Goal: Task Accomplishment & Management: Manage account settings

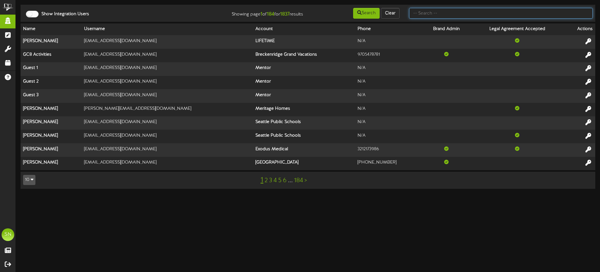
click at [425, 14] on input "text" at bounding box center [501, 13] width 184 height 11
type input "admin"
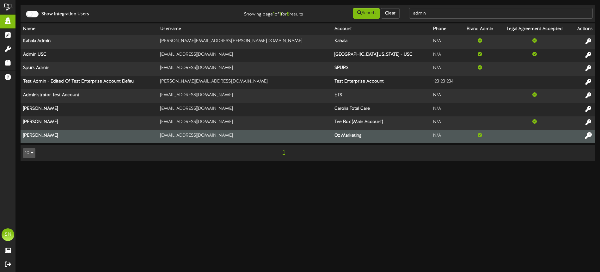
click at [589, 134] on icon at bounding box center [588, 135] width 7 height 7
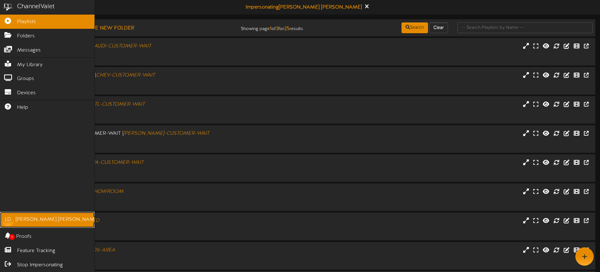
click at [37, 220] on div "Luke Draper" at bounding box center [57, 219] width 83 height 7
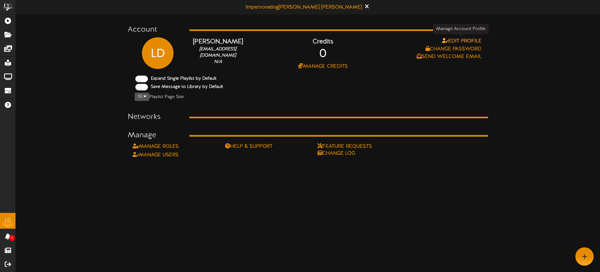
click at [474, 40] on button "Edit Profile" at bounding box center [461, 41] width 43 height 8
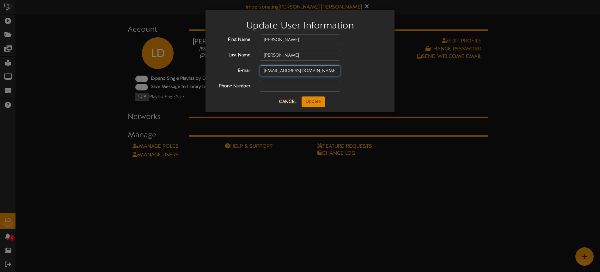
click at [325, 71] on input "admin@ozmarketing.com" at bounding box center [300, 70] width 80 height 11
drag, startPoint x: 325, startPoint y: 71, endPoint x: 257, endPoint y: 70, distance: 68.3
click at [255, 69] on div "admin@ozmarketing.com" at bounding box center [300, 70] width 90 height 11
paste input "admin@ozmktg.com"
click at [293, 88] on input "text" at bounding box center [300, 86] width 80 height 11
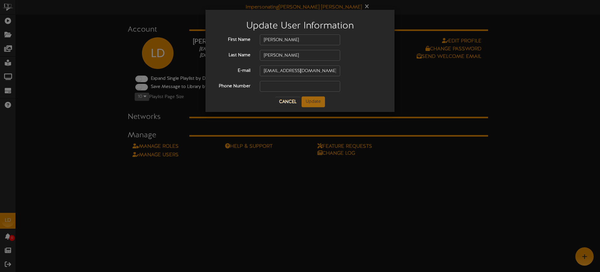
click at [371, 89] on div "Phone Number" at bounding box center [300, 86] width 180 height 11
click at [289, 87] on input "text" at bounding box center [300, 86] width 80 height 11
click at [266, 70] on input "admin@ozmktg.com" at bounding box center [300, 70] width 80 height 11
type input "admin@ozmktg.com"
click at [313, 102] on button "Update" at bounding box center [313, 101] width 23 height 11
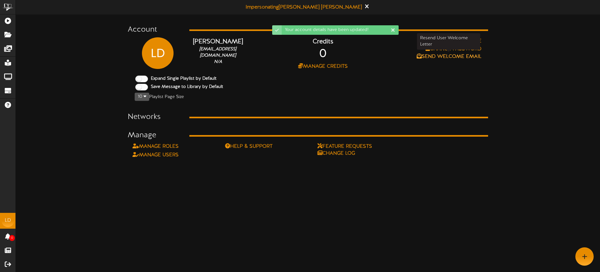
click at [440, 56] on button "Send Welcome Email" at bounding box center [449, 57] width 69 height 8
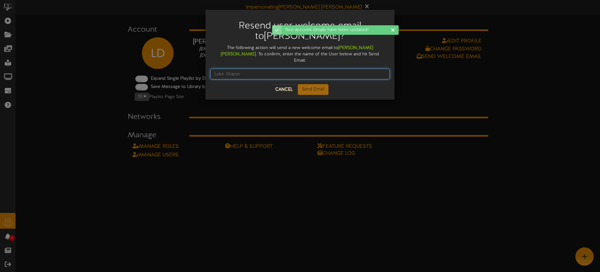
click at [253, 69] on input "text" at bounding box center [300, 74] width 180 height 11
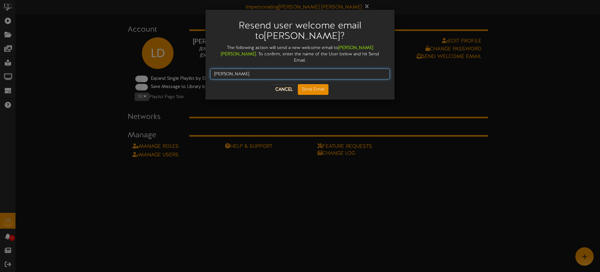
type input "Luke Draper"
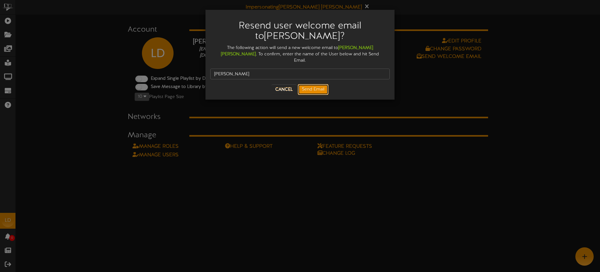
click at [315, 84] on button "Send Email" at bounding box center [313, 89] width 31 height 11
